Goal: Information Seeking & Learning: Learn about a topic

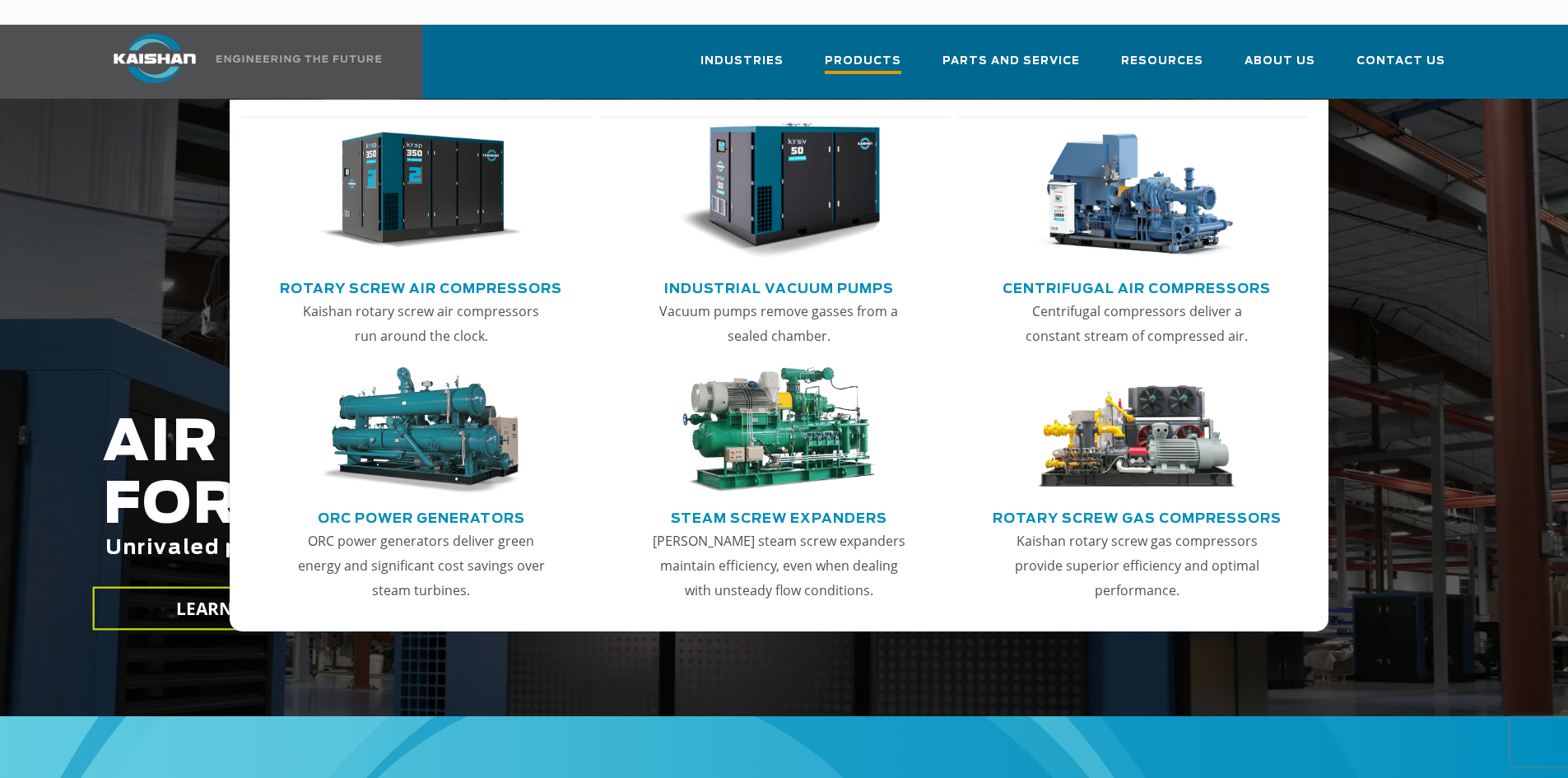
click at [877, 52] on span "Products" at bounding box center [863, 62] width 77 height 23
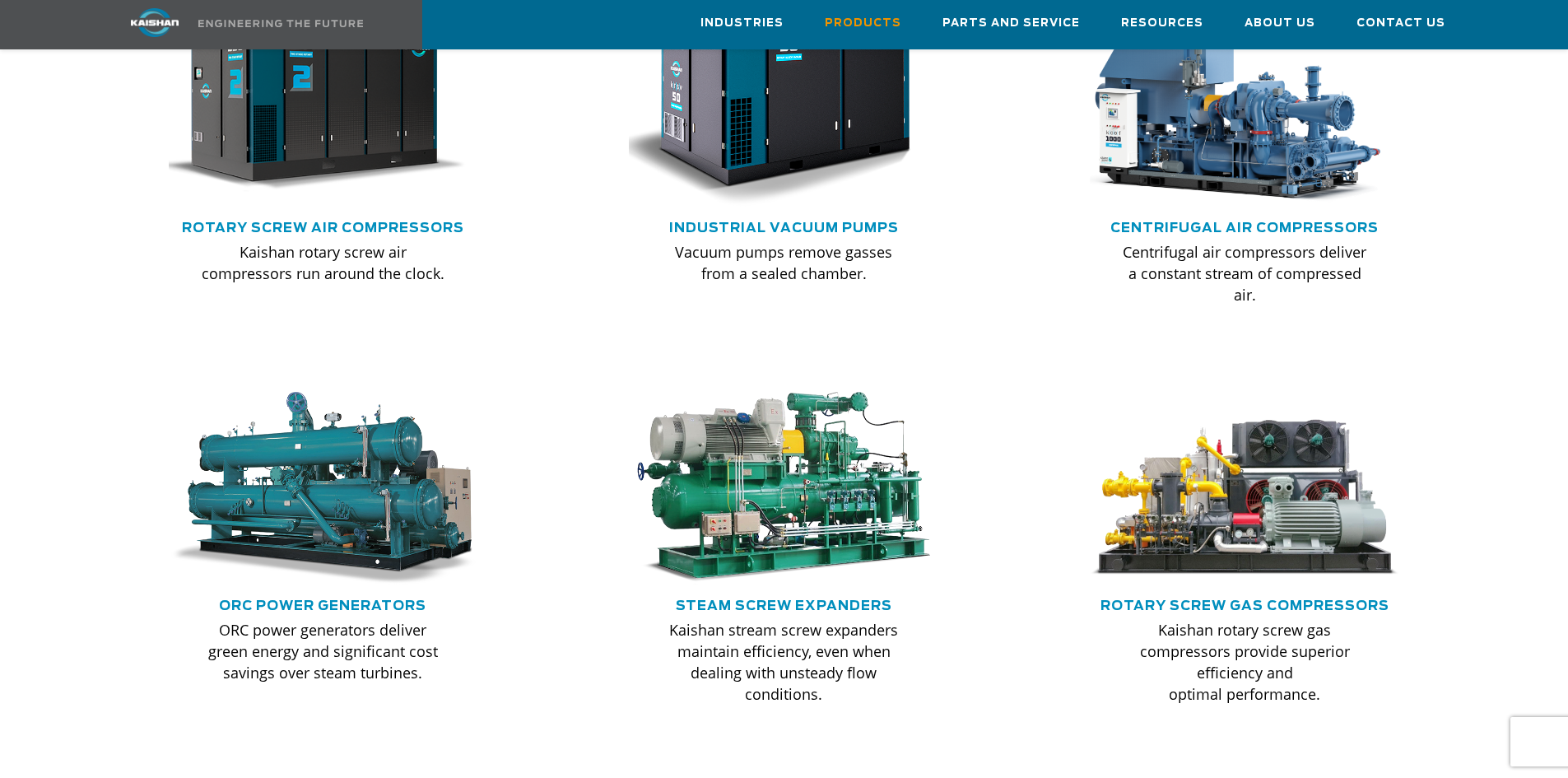
scroll to position [1235, 0]
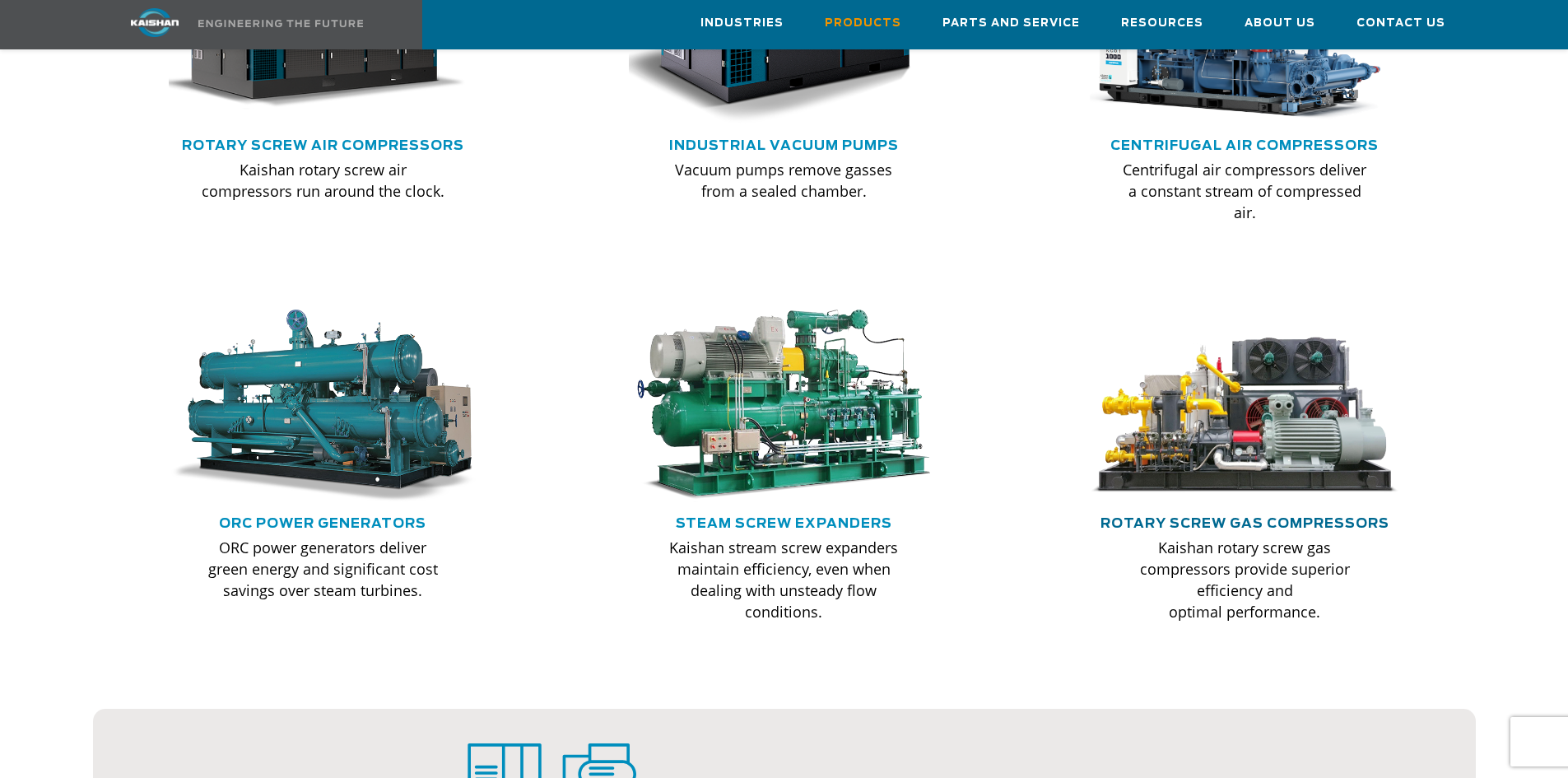
click at [1164, 517] on link "Rotary Screw Gas Compressors" at bounding box center [1245, 523] width 289 height 14
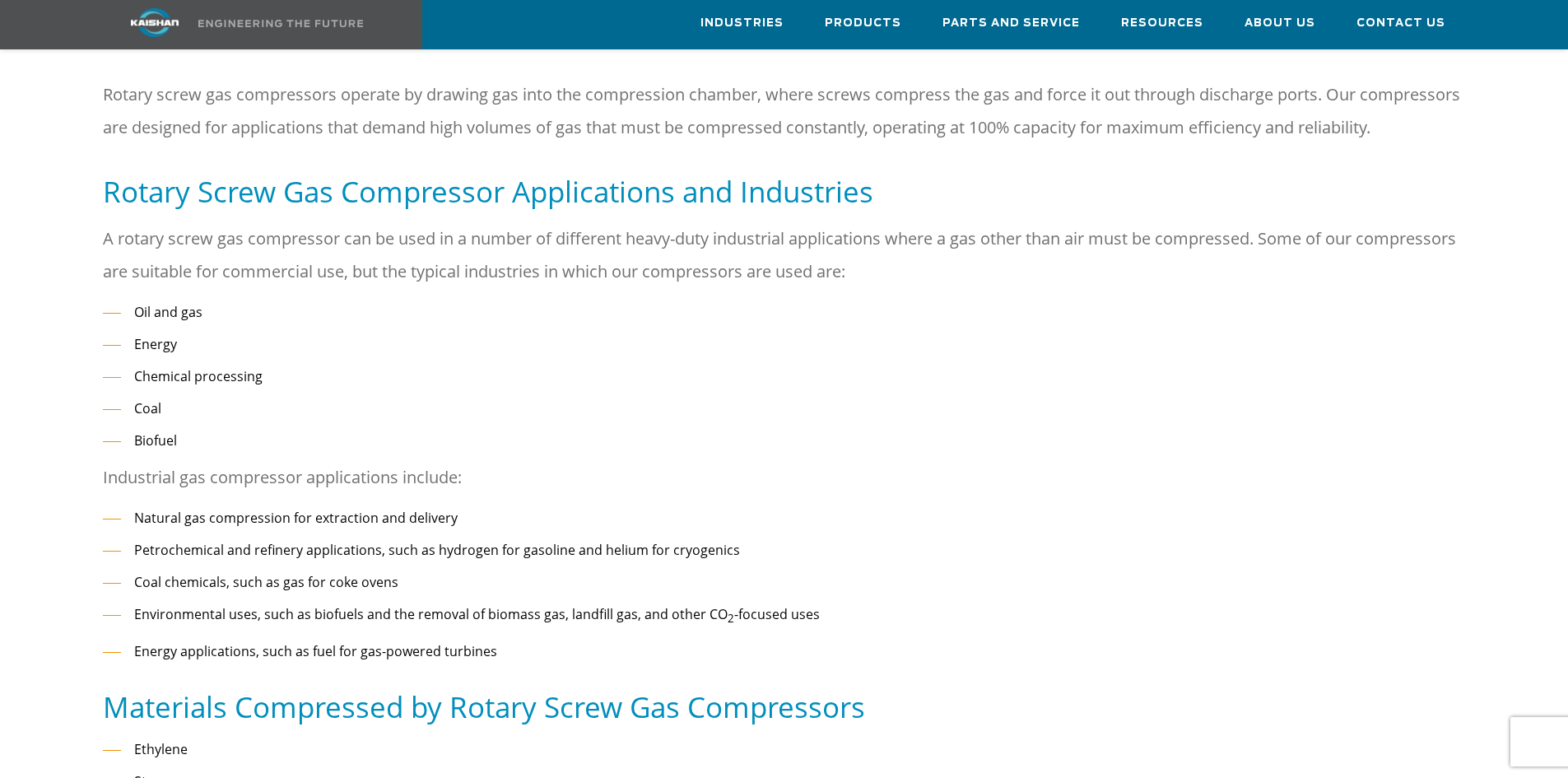
scroll to position [329, 0]
